Goal: Information Seeking & Learning: Learn about a topic

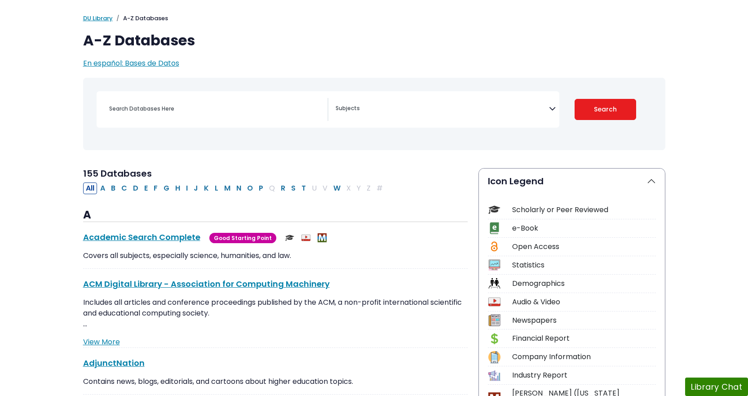
scroll to position [135, 0]
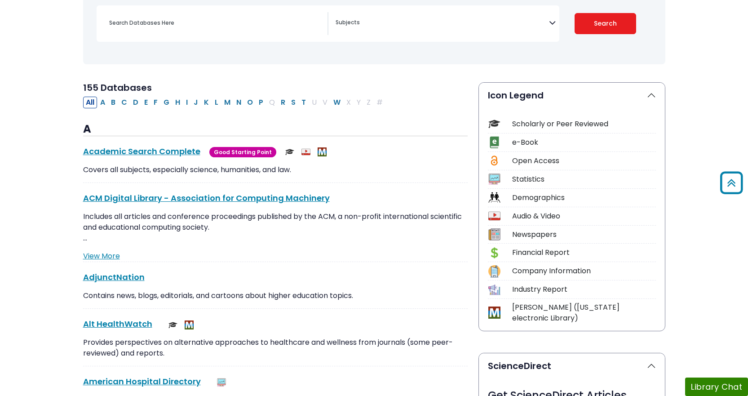
click at [521, 180] on div "Statistics" at bounding box center [584, 179] width 144 height 11
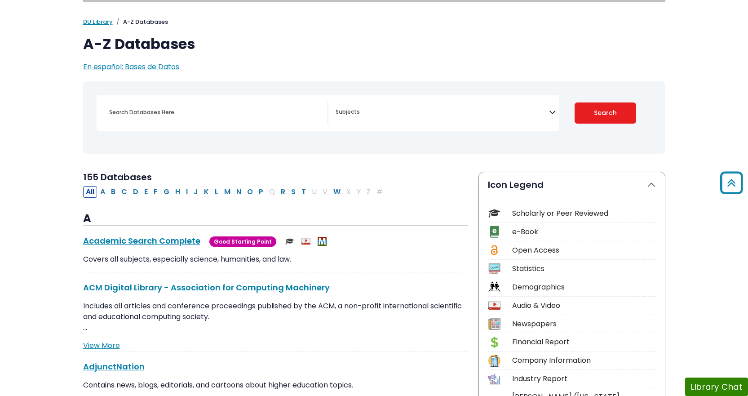
scroll to position [45, 0]
click at [127, 193] on button "C" at bounding box center [124, 192] width 11 height 12
select select "Database Subject Filter"
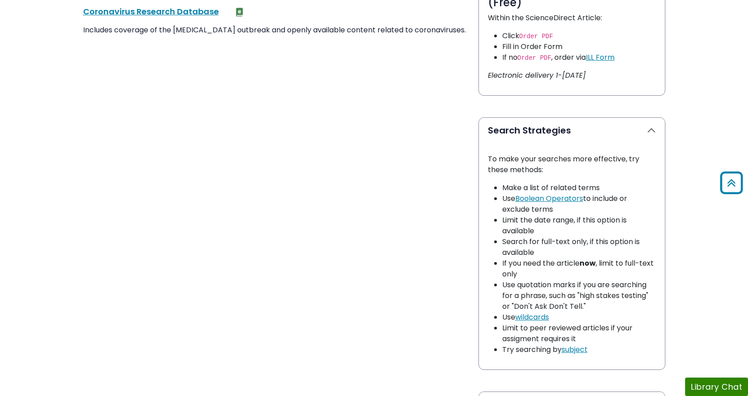
scroll to position [629, 0]
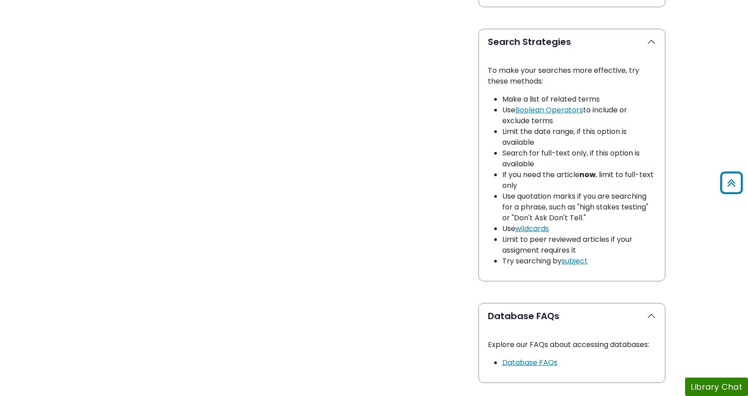
click at [705, 385] on button "Library Chat" at bounding box center [716, 386] width 63 height 18
drag, startPoint x: 305, startPoint y: 141, endPoint x: 323, endPoint y: 142, distance: 18.0
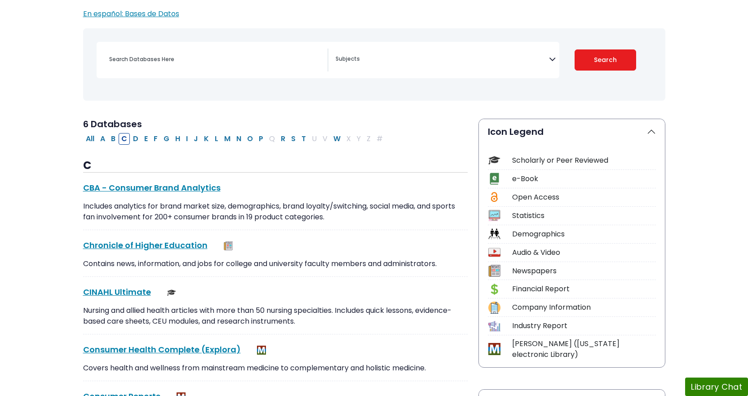
scroll to position [225, 0]
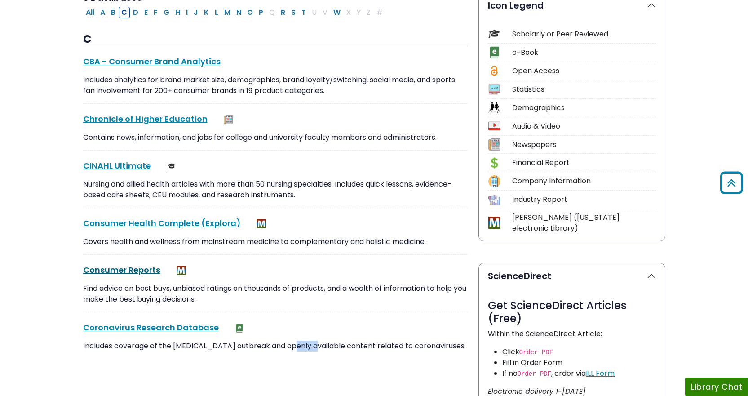
click at [127, 272] on link "Consumer Reports This link opens in a new window" at bounding box center [121, 269] width 77 height 11
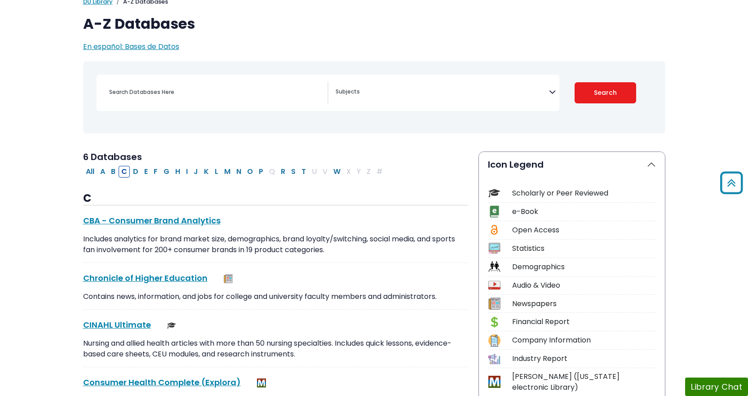
scroll to position [0, 0]
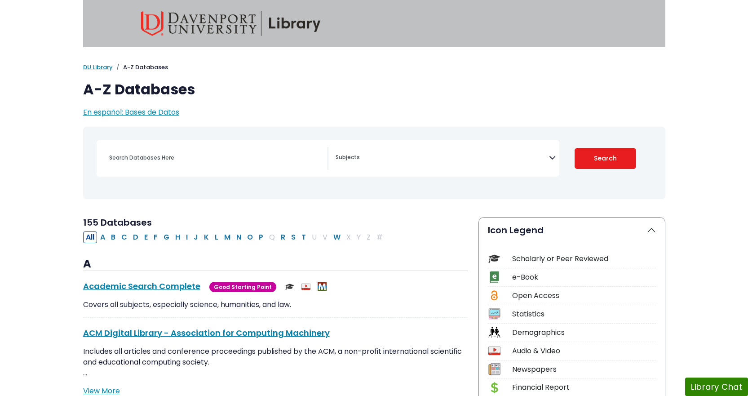
select select "Database Subject Filter"
click at [95, 66] on link "DU Library" at bounding box center [98, 67] width 30 height 9
